Goal: Task Accomplishment & Management: Use online tool/utility

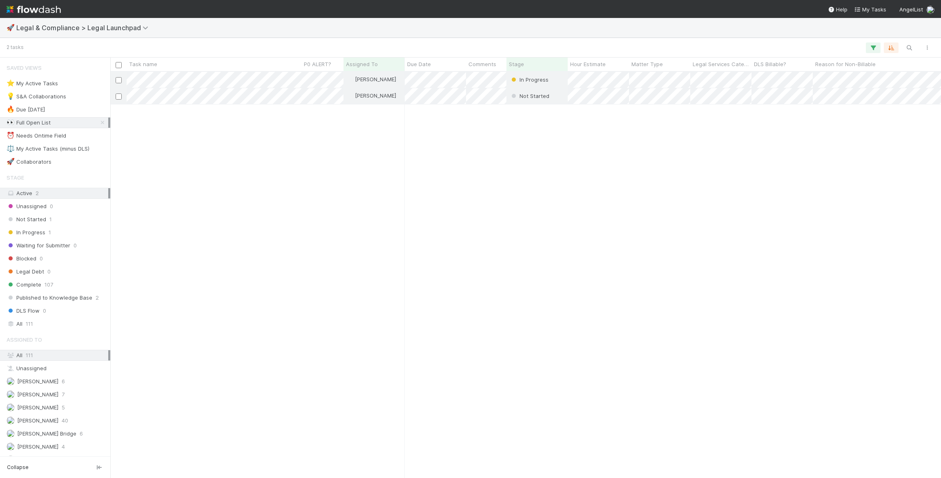
scroll to position [406, 830]
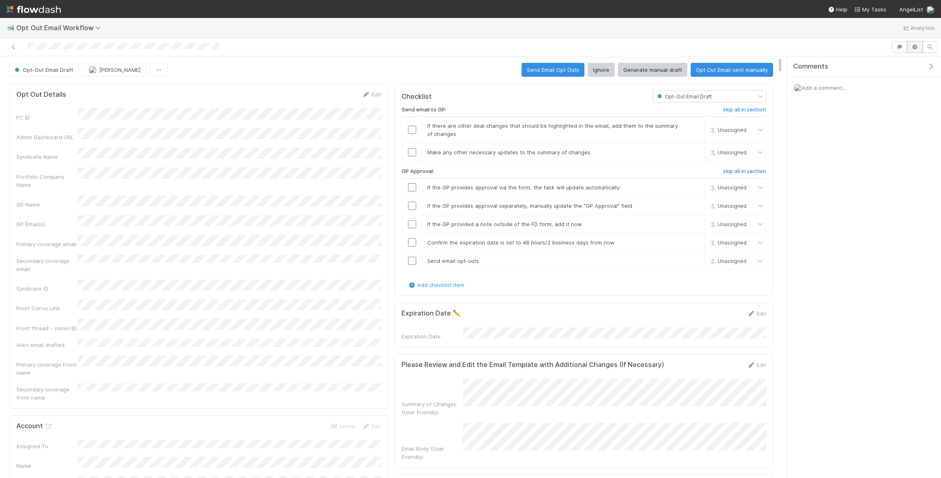
click at [920, 49] on button "button" at bounding box center [915, 46] width 16 height 11
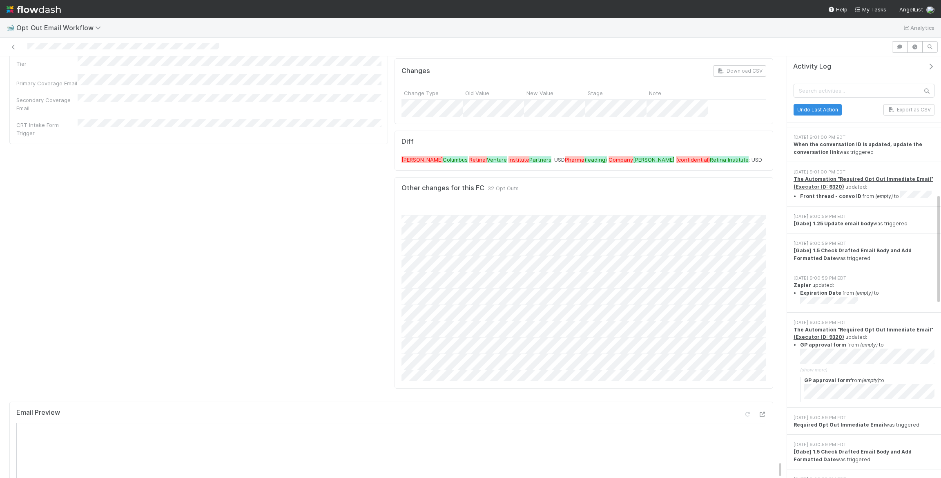
scroll to position [9835, 0]
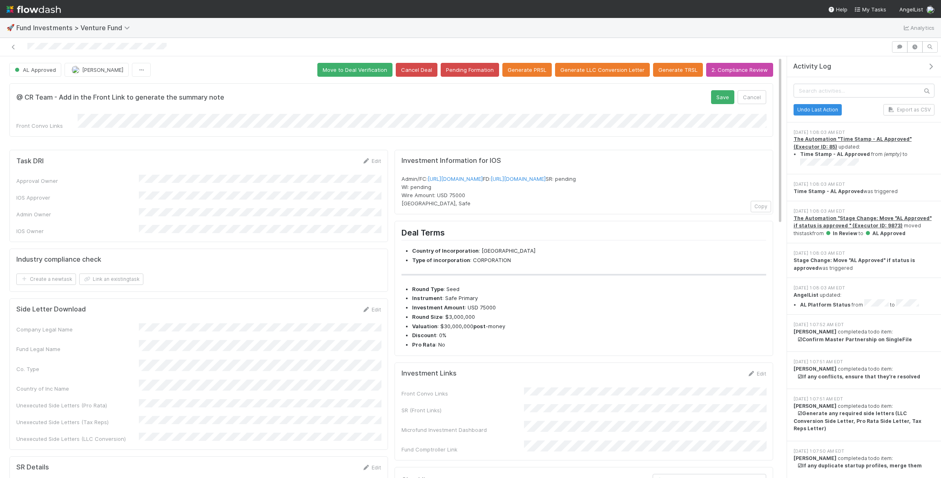
click at [116, 112] on form "@ CR Team - Add in the Front Link to generate the summary note Save Cancel Fron…" at bounding box center [391, 110] width 750 height 40
click at [711, 90] on button "Save" at bounding box center [722, 97] width 23 height 14
